Goal: Transaction & Acquisition: Purchase product/service

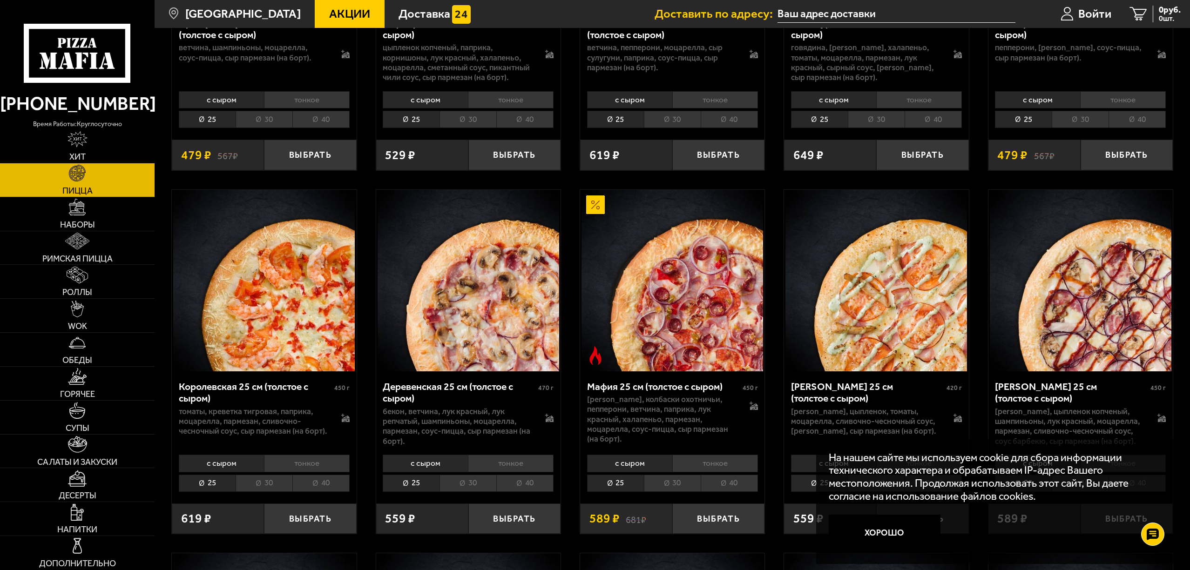
scroll to position [1055, 0]
click at [684, 483] on li "40" at bounding box center [729, 482] width 57 height 17
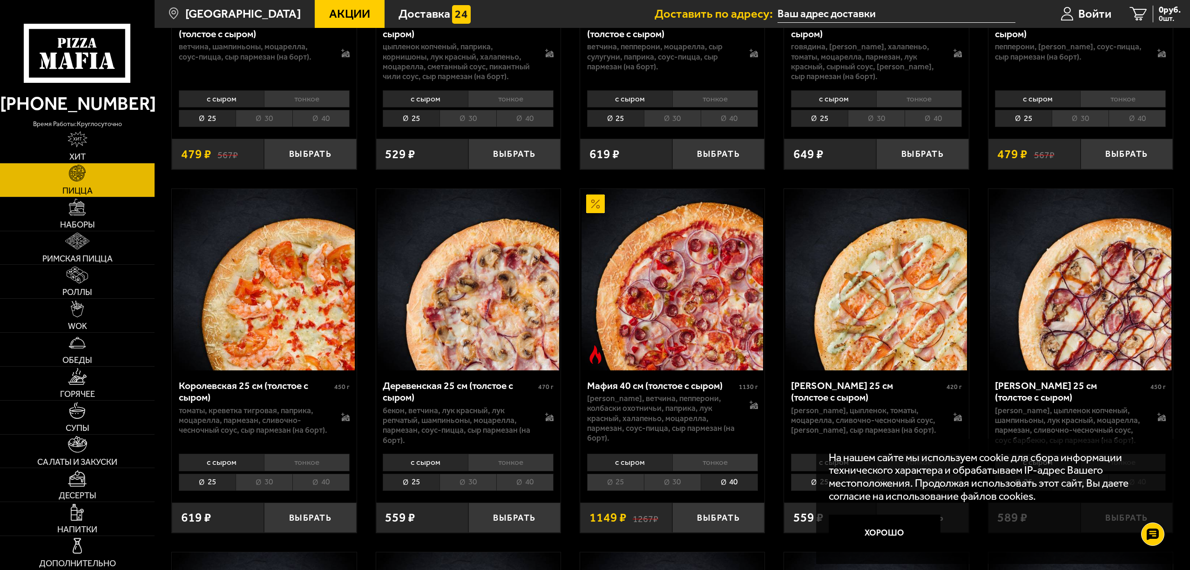
click at [684, 466] on li "тонкое" at bounding box center [715, 462] width 86 height 17
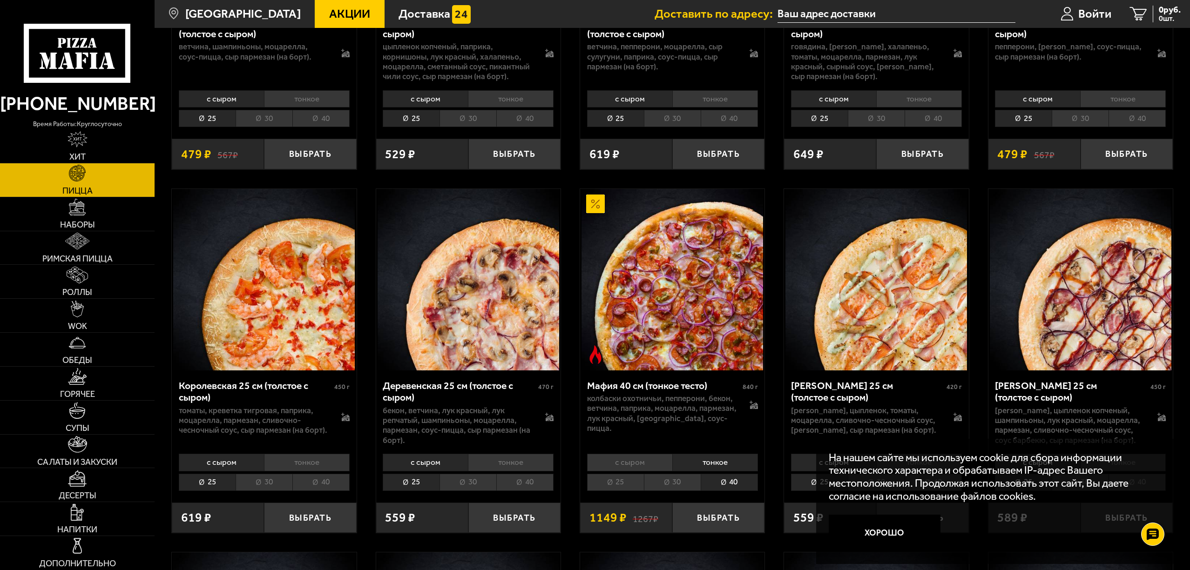
click at [671, 485] on li "30" at bounding box center [672, 482] width 57 height 17
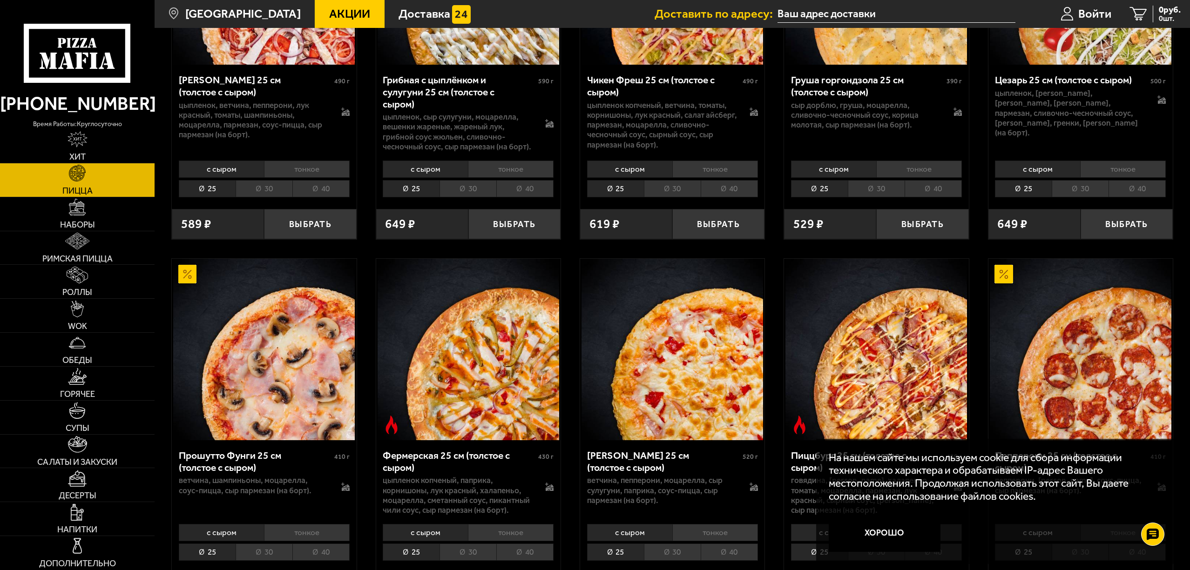
scroll to position [621, 0]
